Goal: Find specific page/section

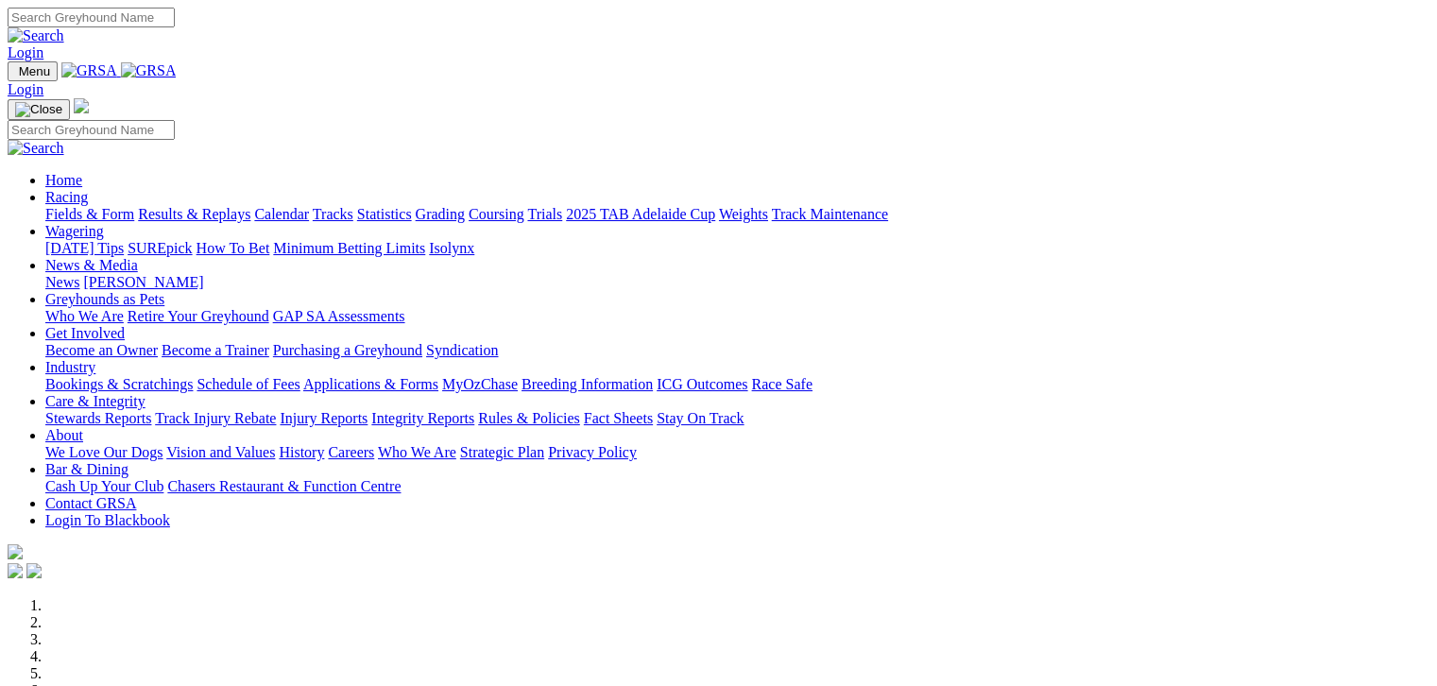
click at [76, 206] on link "Fields & Form" at bounding box center [89, 214] width 89 height 16
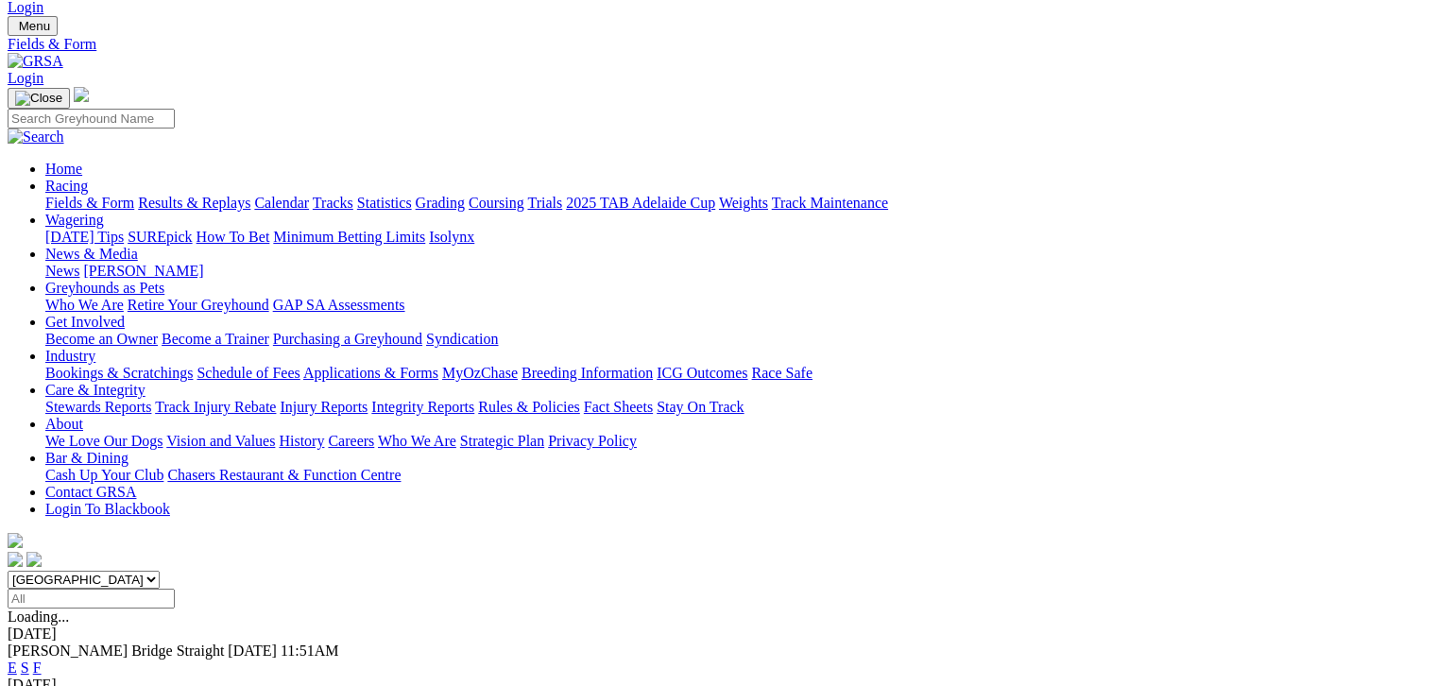
scroll to position [47, 0]
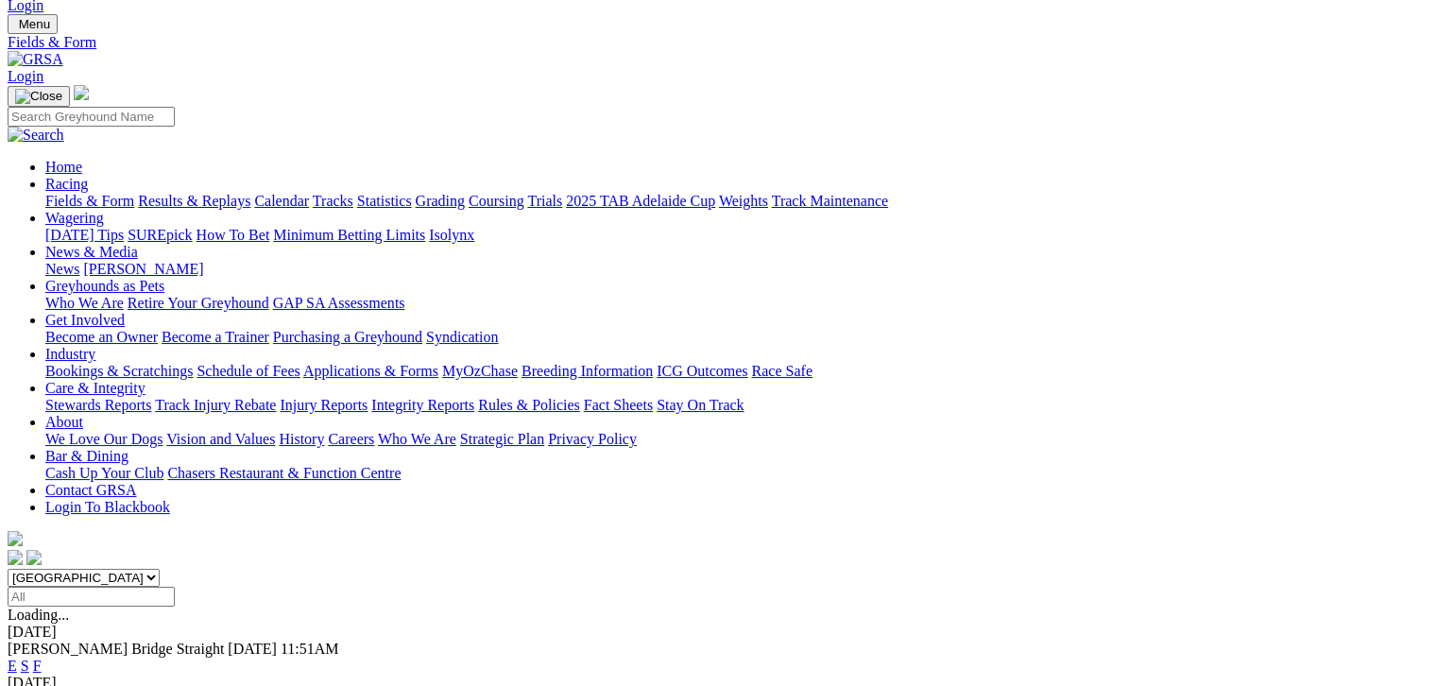
click at [42, 658] on link "F" at bounding box center [37, 666] width 9 height 16
